Goal: Transaction & Acquisition: Purchase product/service

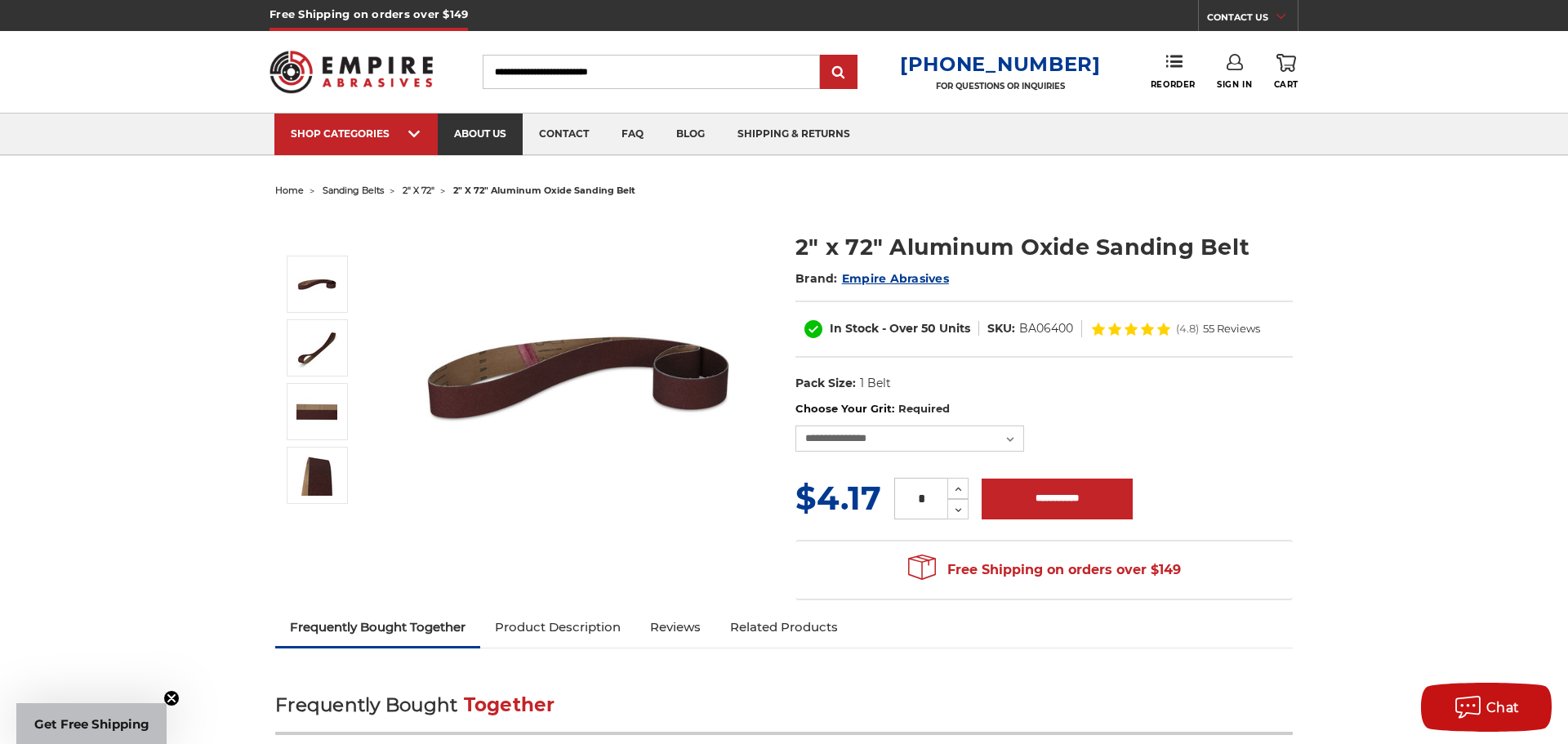
click at [465, 131] on link "about us" at bounding box center [480, 134] width 85 height 42
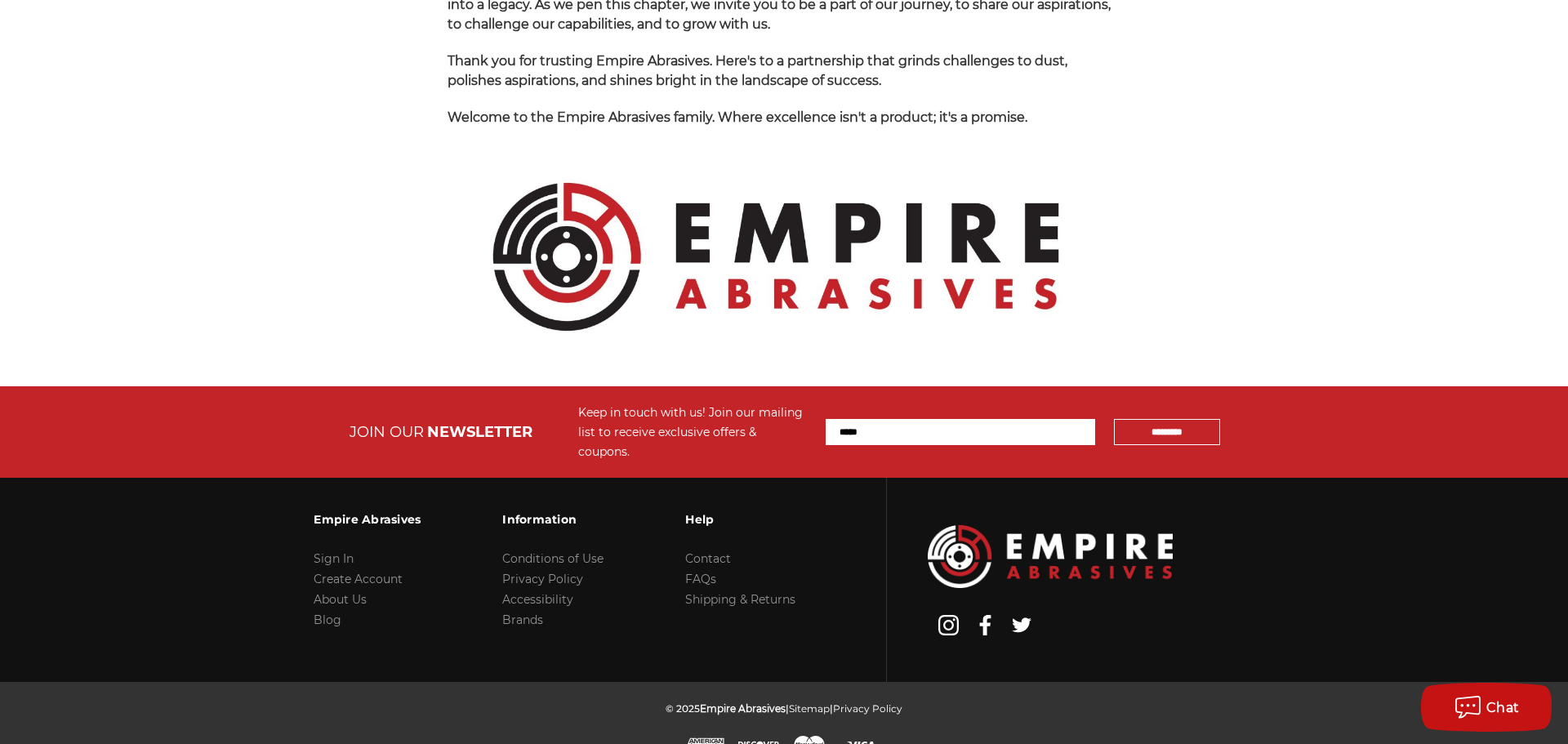
scroll to position [1728, 0]
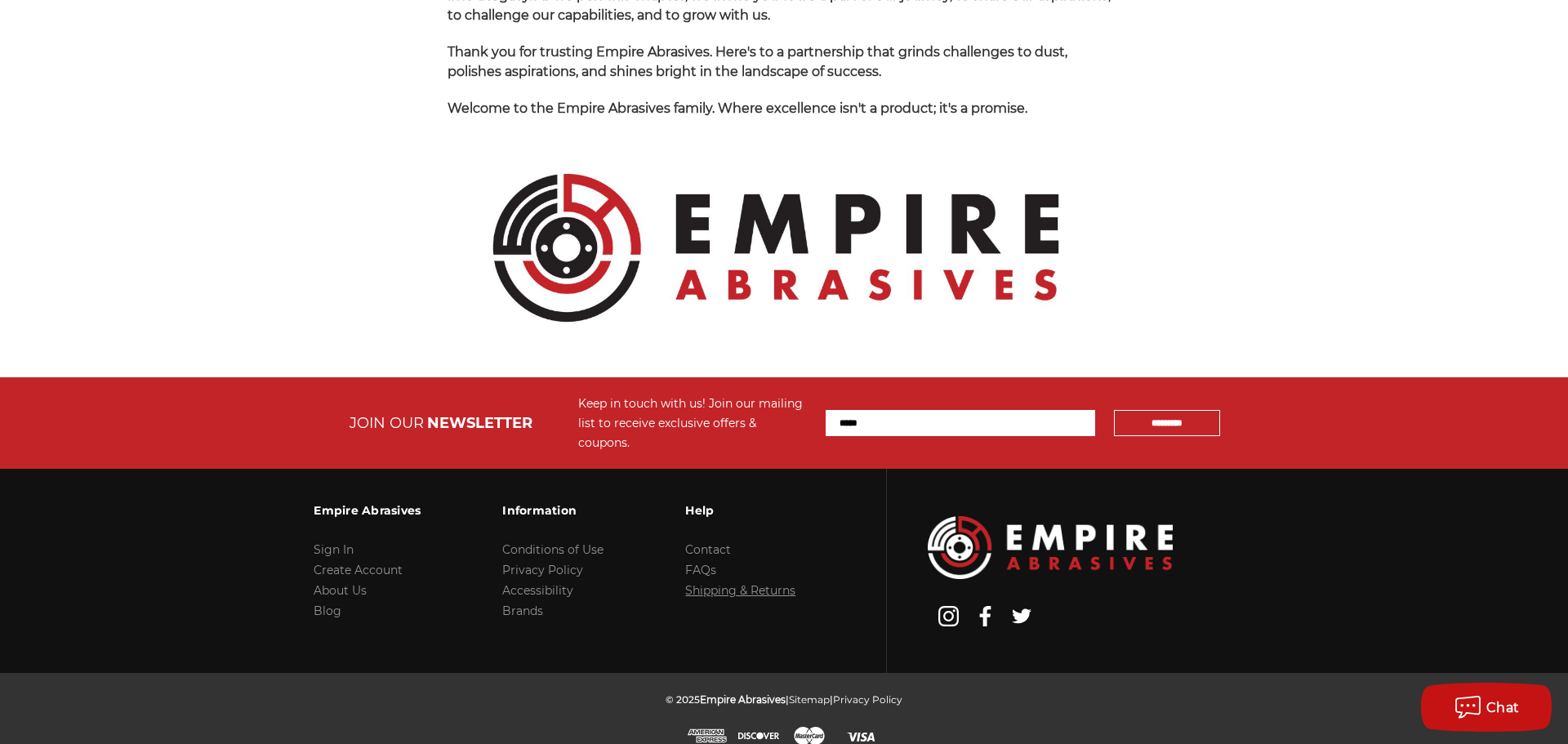
click at [730, 583] on link "Shipping & Returns" at bounding box center [741, 590] width 110 height 15
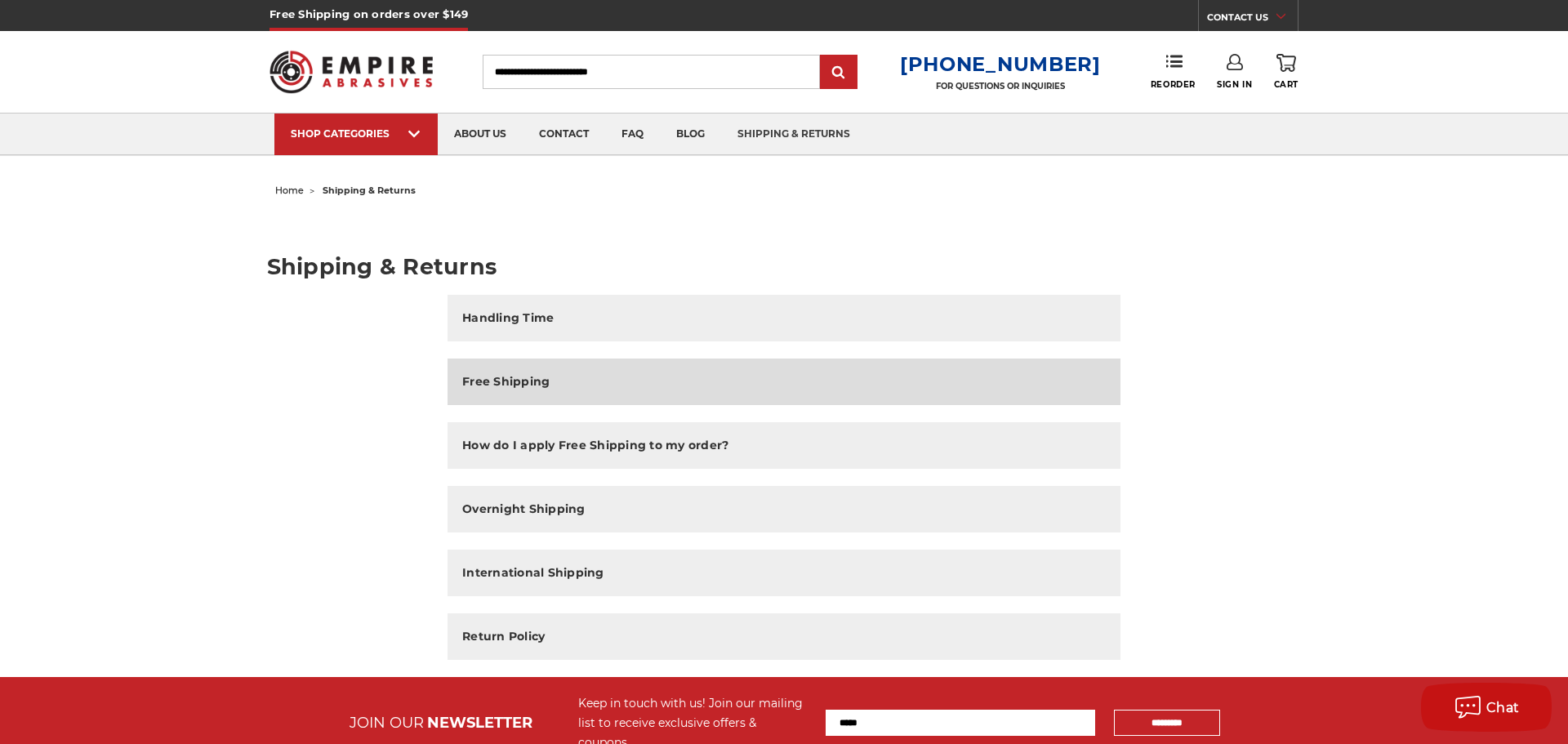
click at [509, 381] on h2 "Free Shipping" at bounding box center [506, 382] width 88 height 18
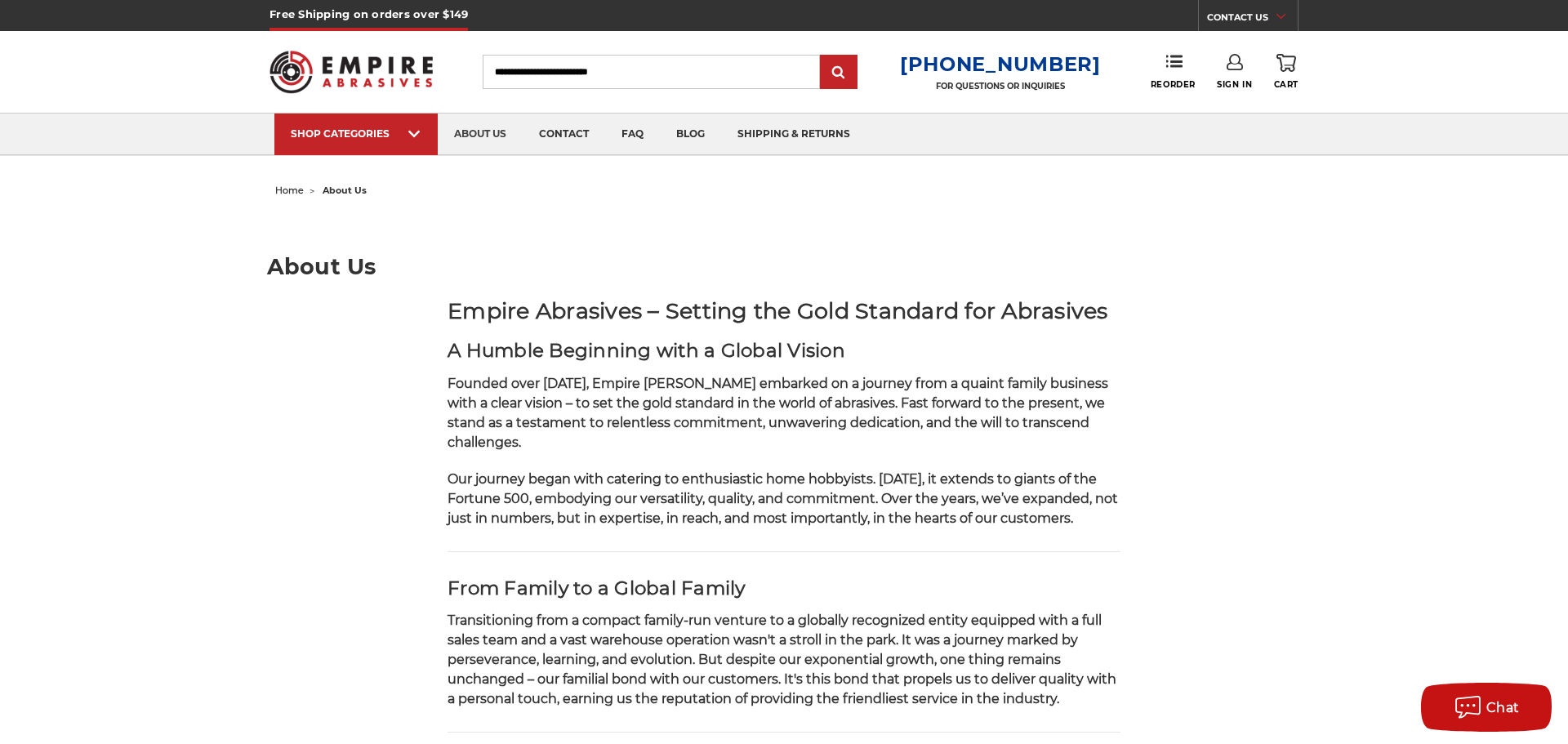
click at [541, 72] on input "Search" at bounding box center [651, 72] width 337 height 34
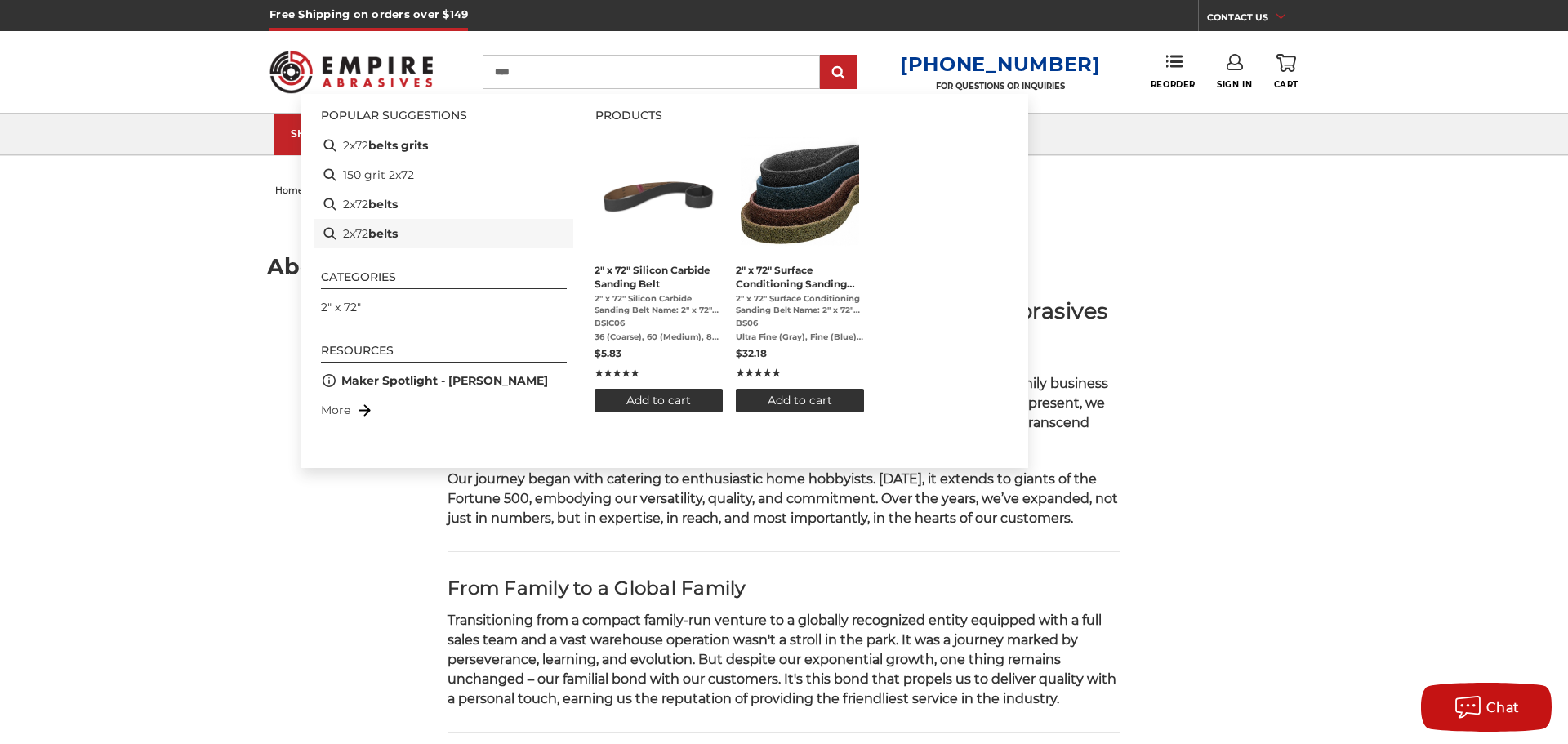
click at [382, 237] on b "belts" at bounding box center [382, 234] width 29 height 18
type input "**********"
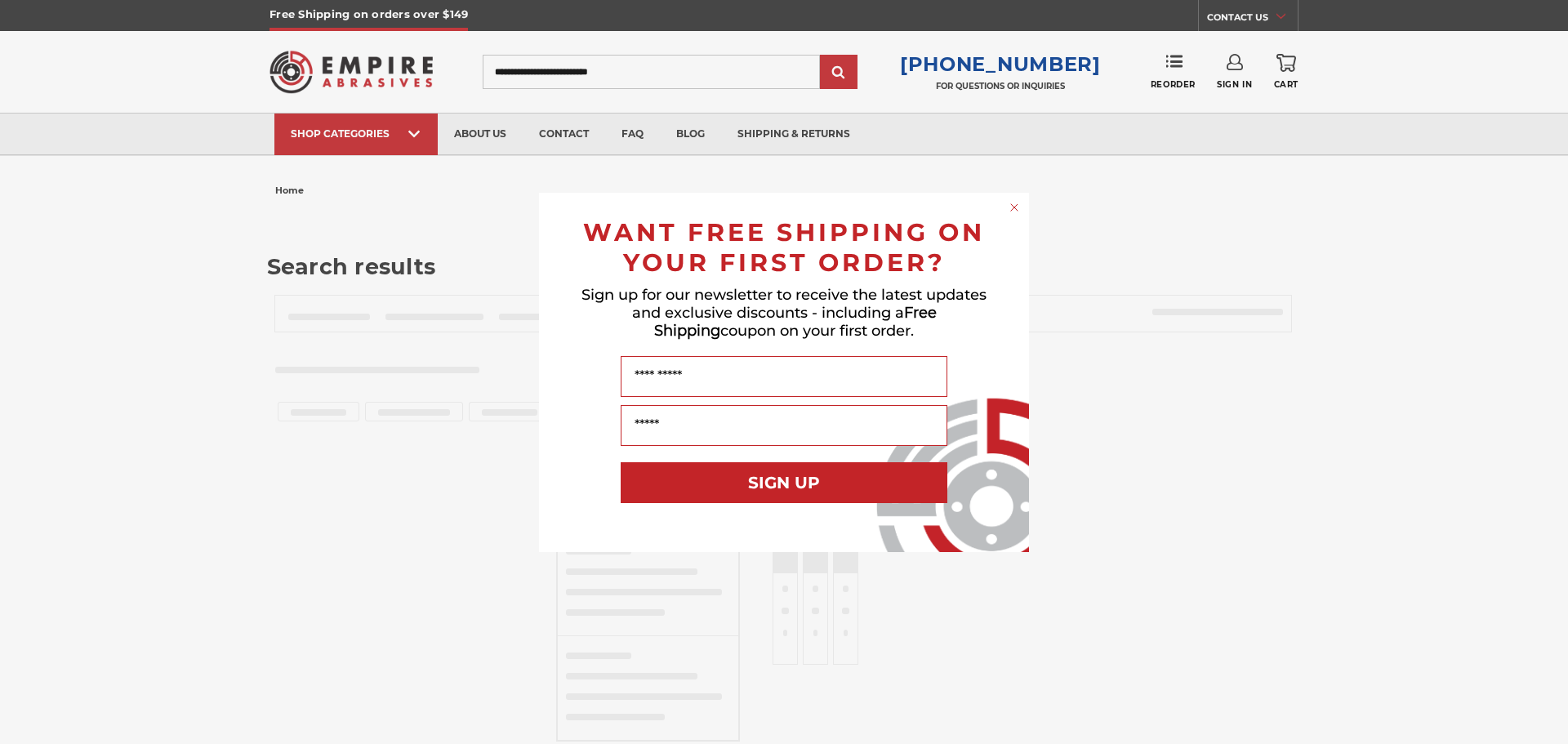
type input "**********"
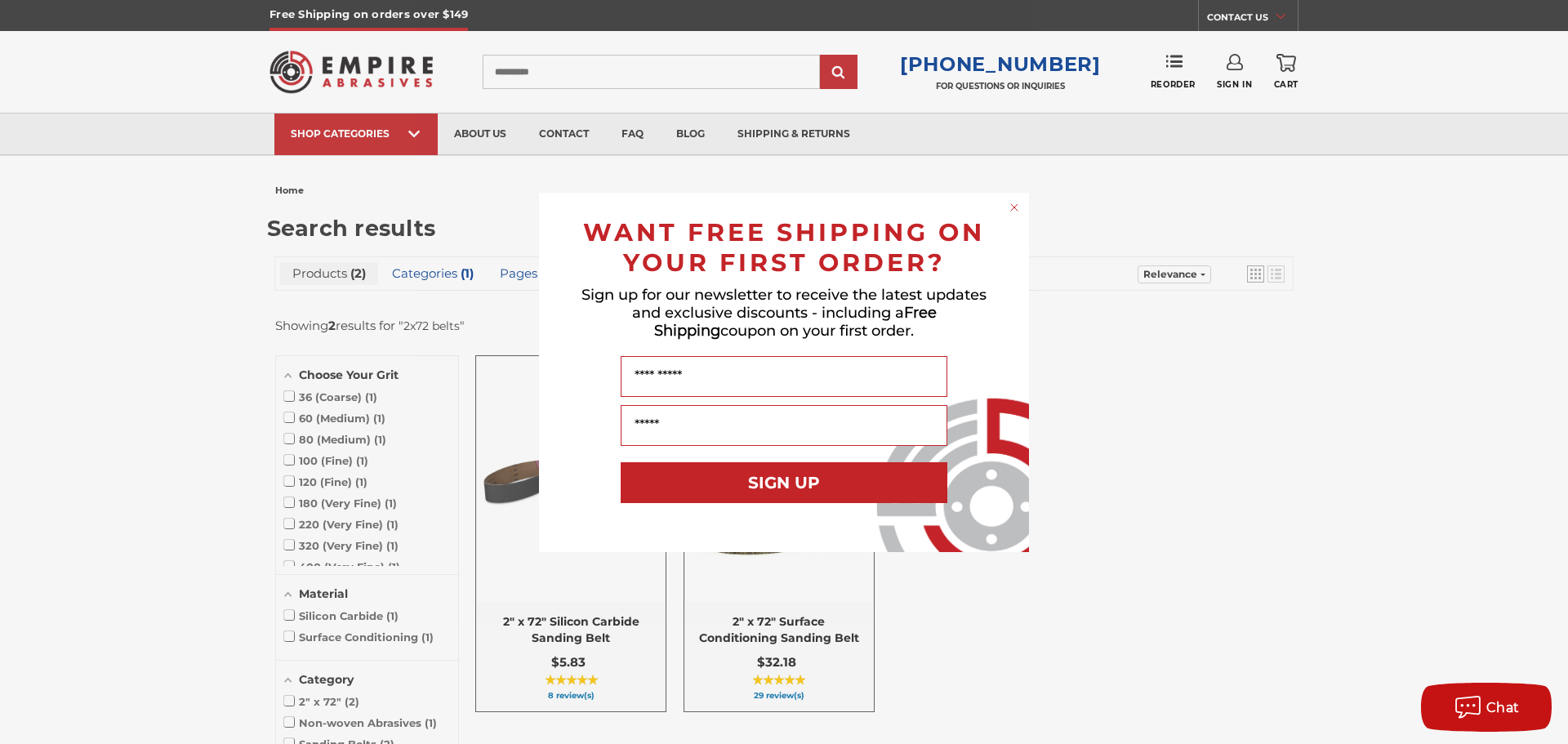
drag, startPoint x: 1016, startPoint y: 207, endPoint x: 1056, endPoint y: 213, distance: 40.4
click at [1017, 207] on circle "Close dialog" at bounding box center [1014, 207] width 16 height 16
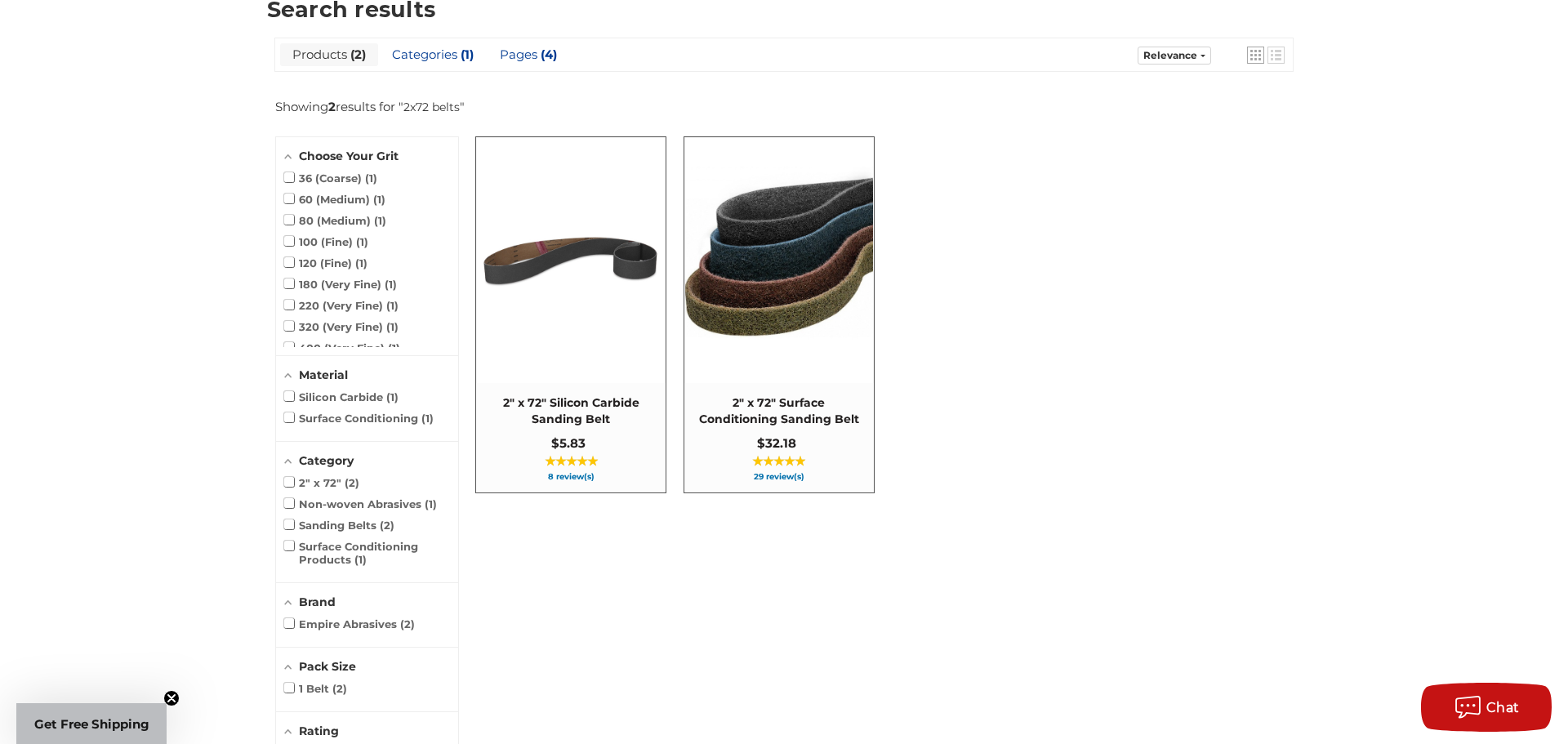
scroll to position [176, 0]
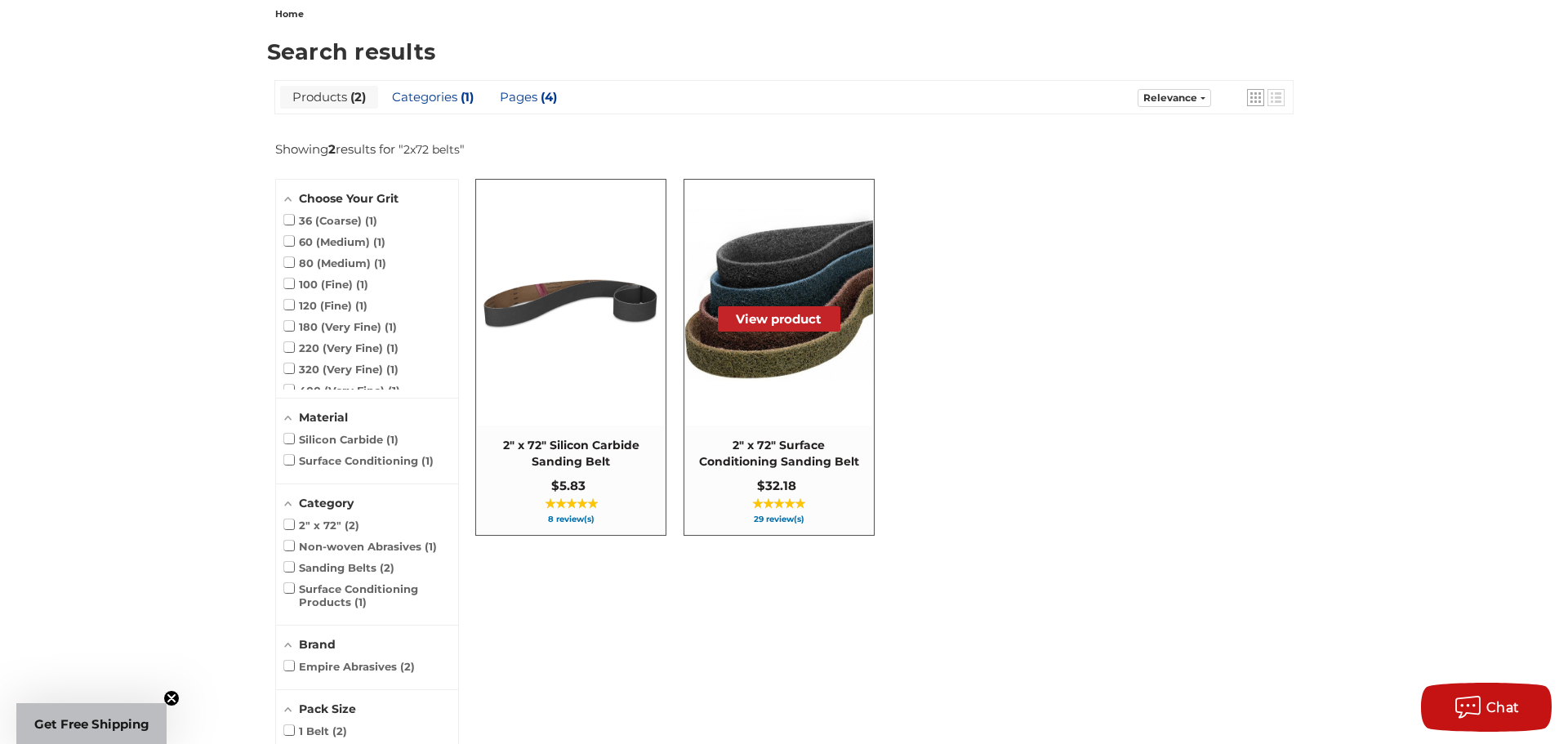
click at [806, 463] on span "2" x 72" Surface Conditioning Sanding Belt" at bounding box center [779, 453] width 173 height 32
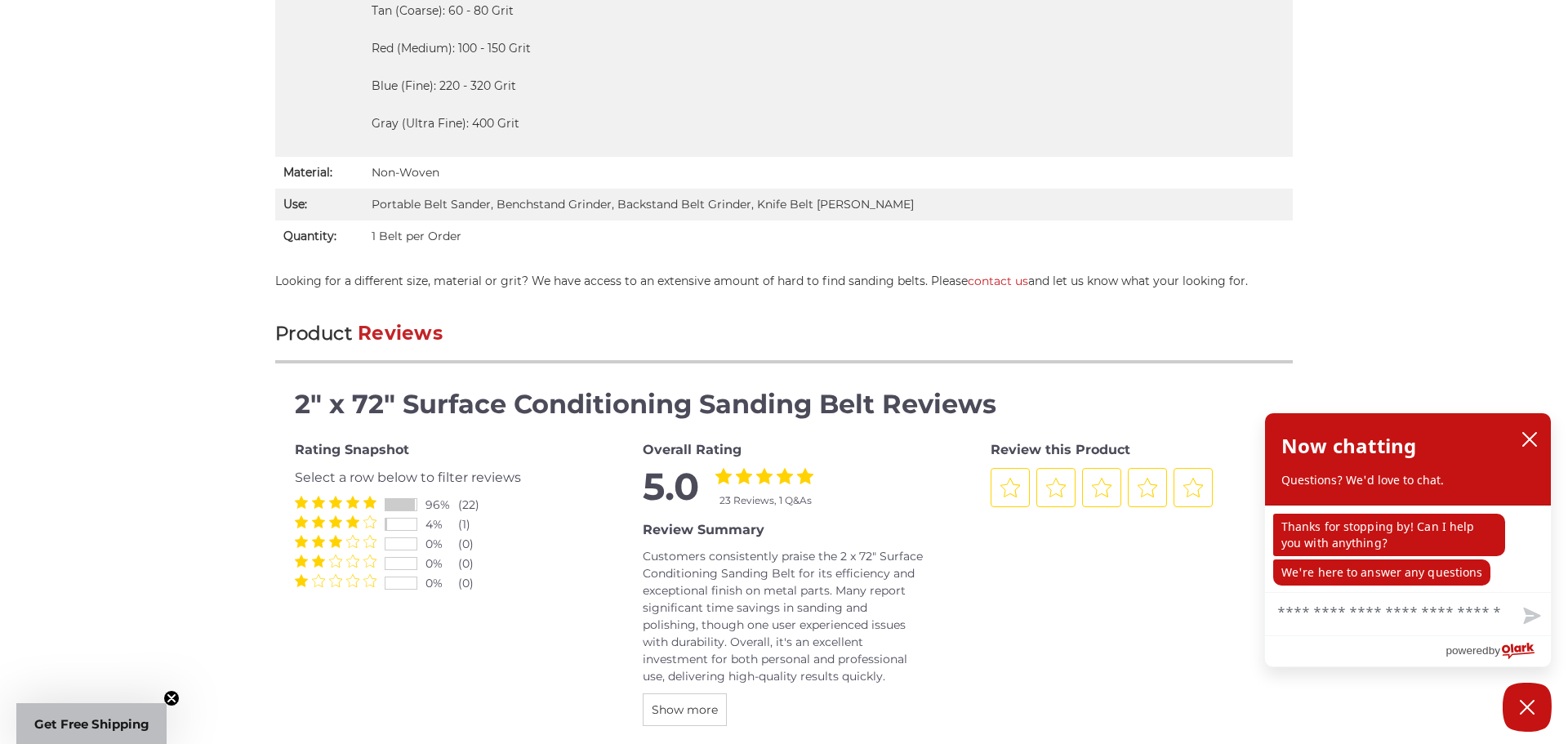
scroll to position [1588, 0]
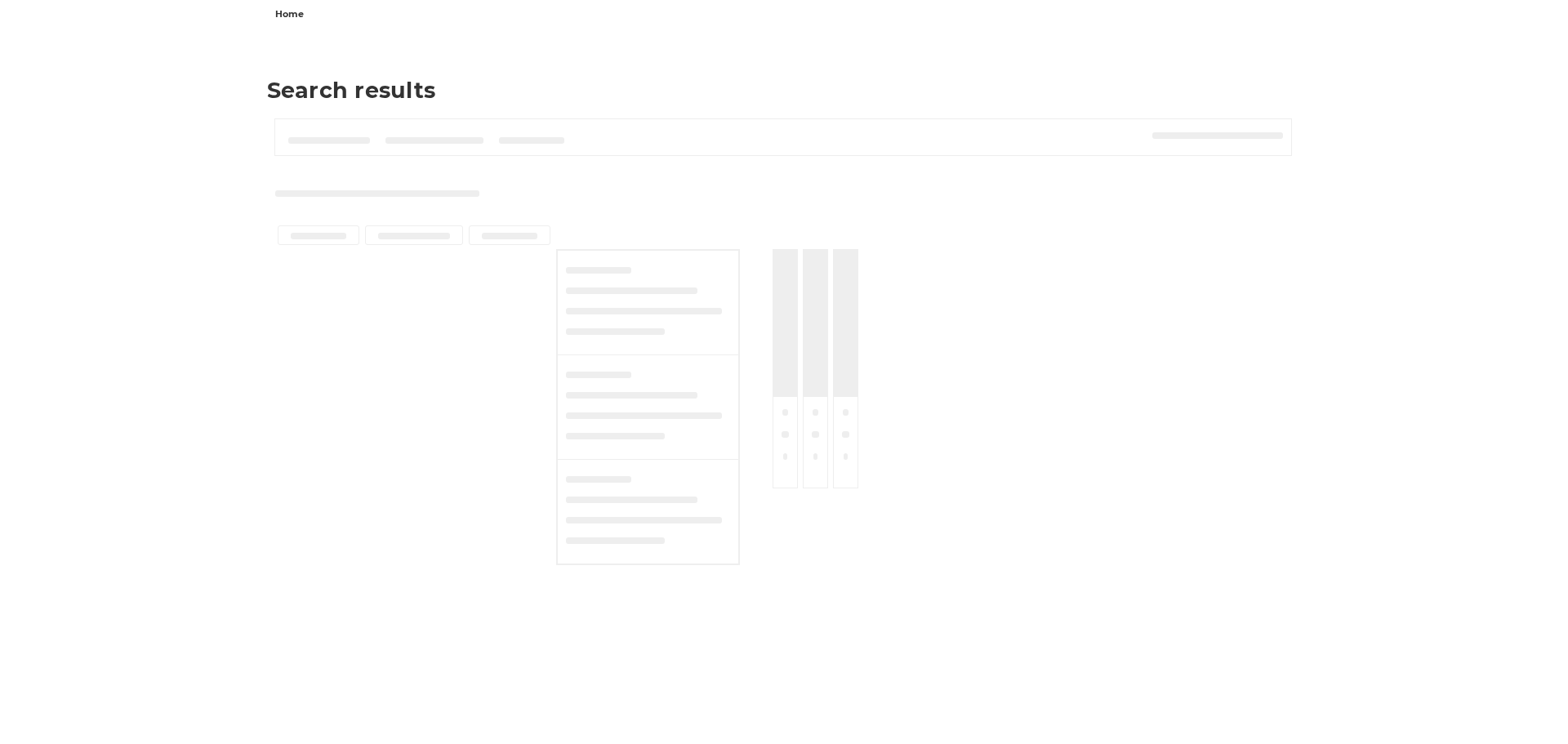
type input "**********"
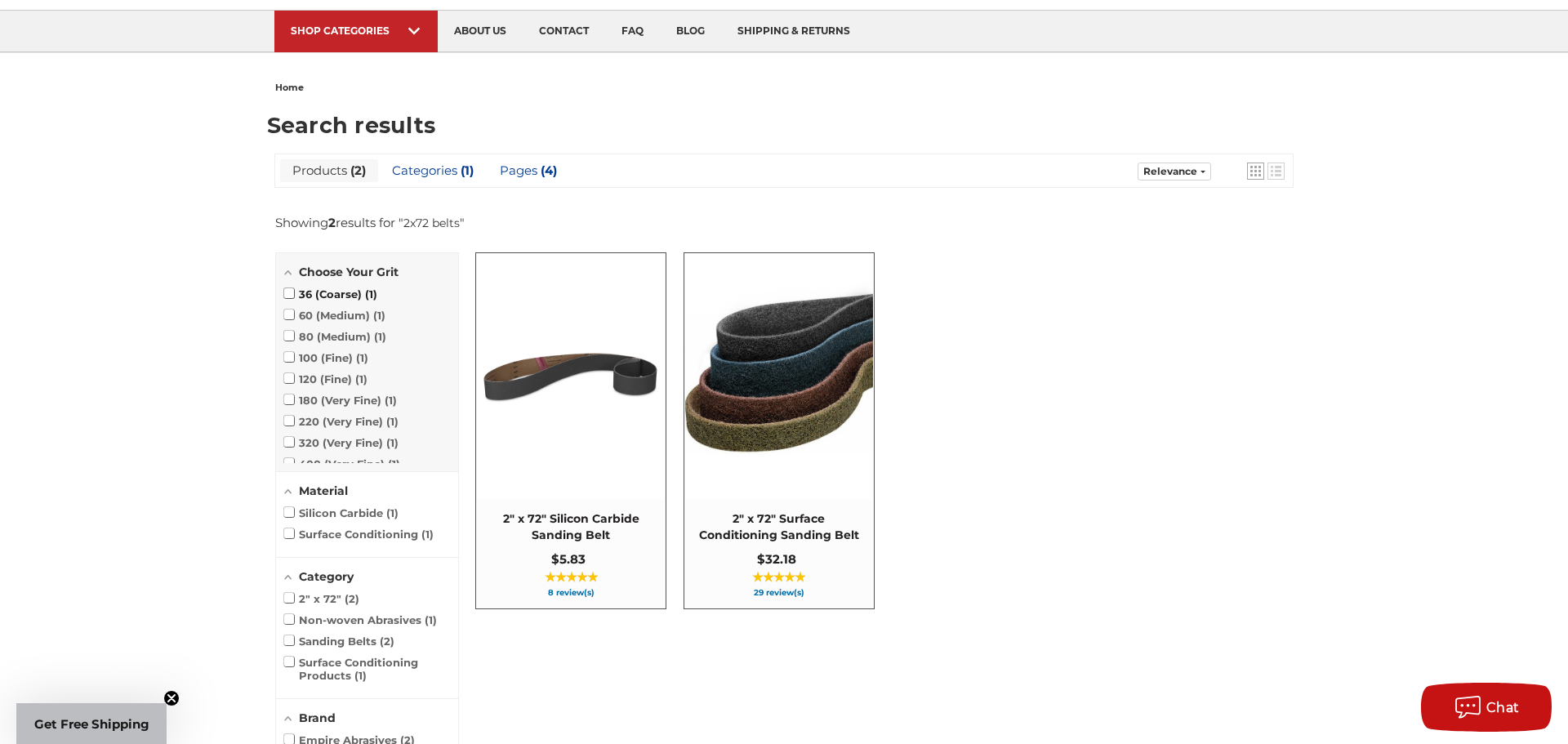
scroll to position [118, 0]
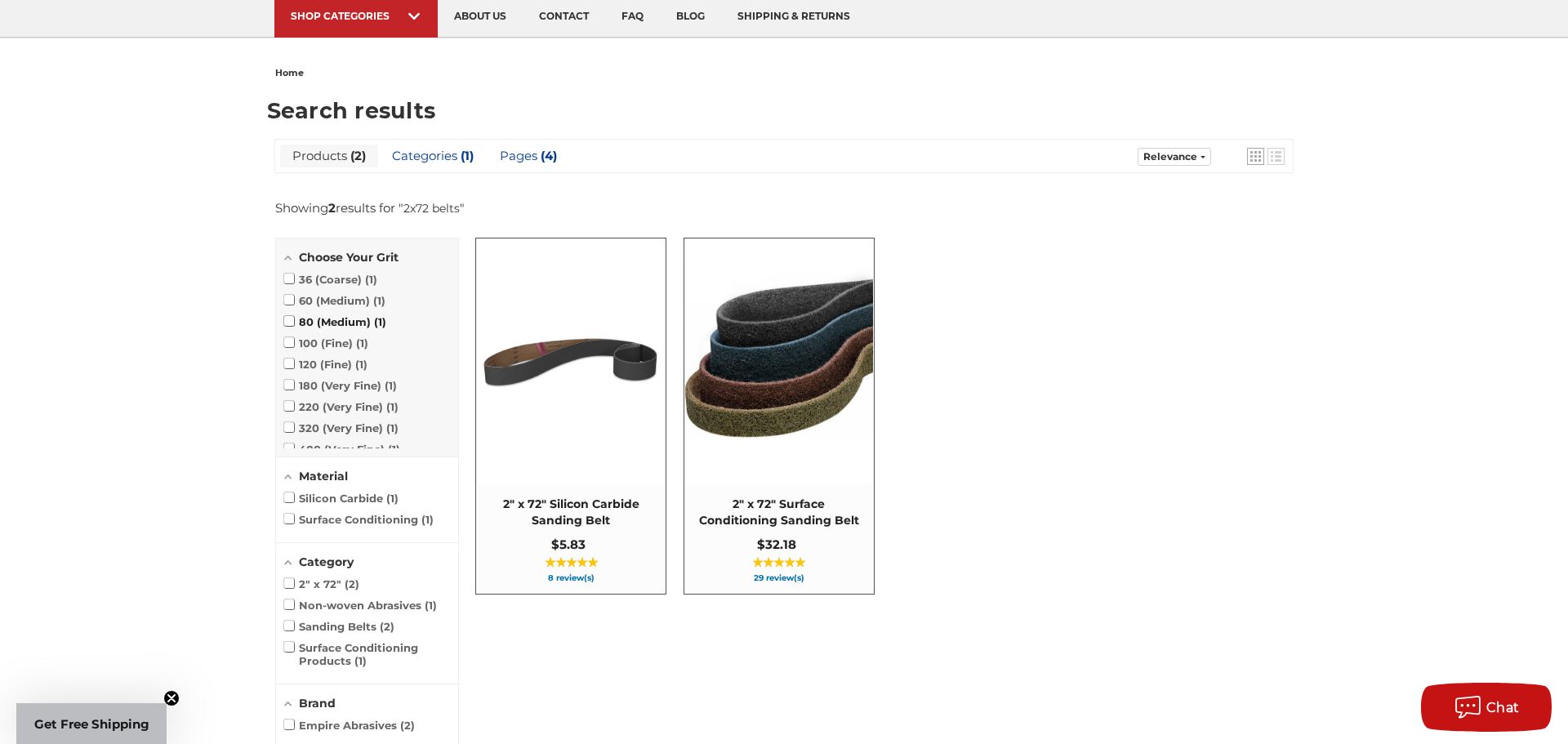
click at [348, 325] on span "80 (Medium) 1" at bounding box center [335, 322] width 102 height 13
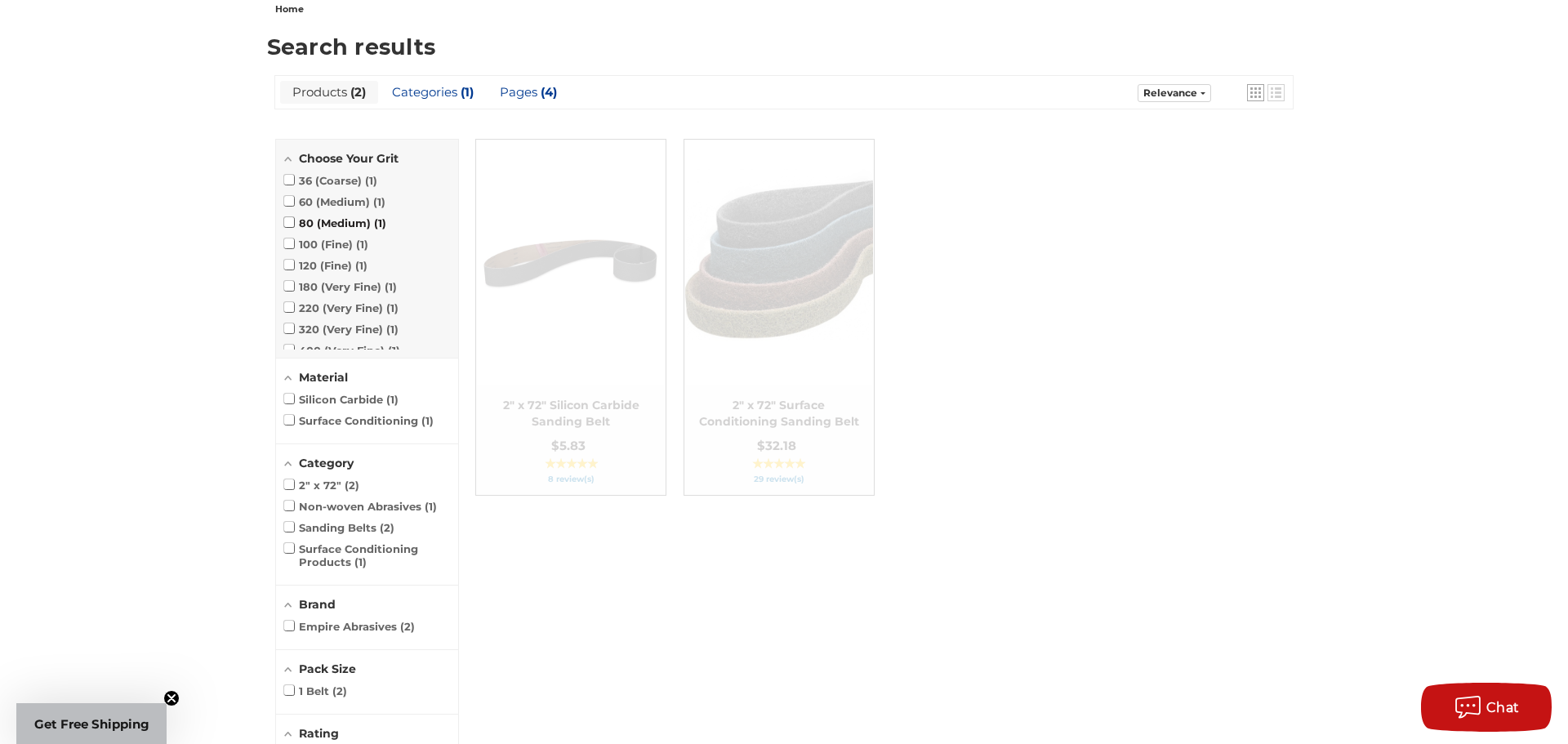
scroll to position [217, 0]
